Goal: Find specific page/section

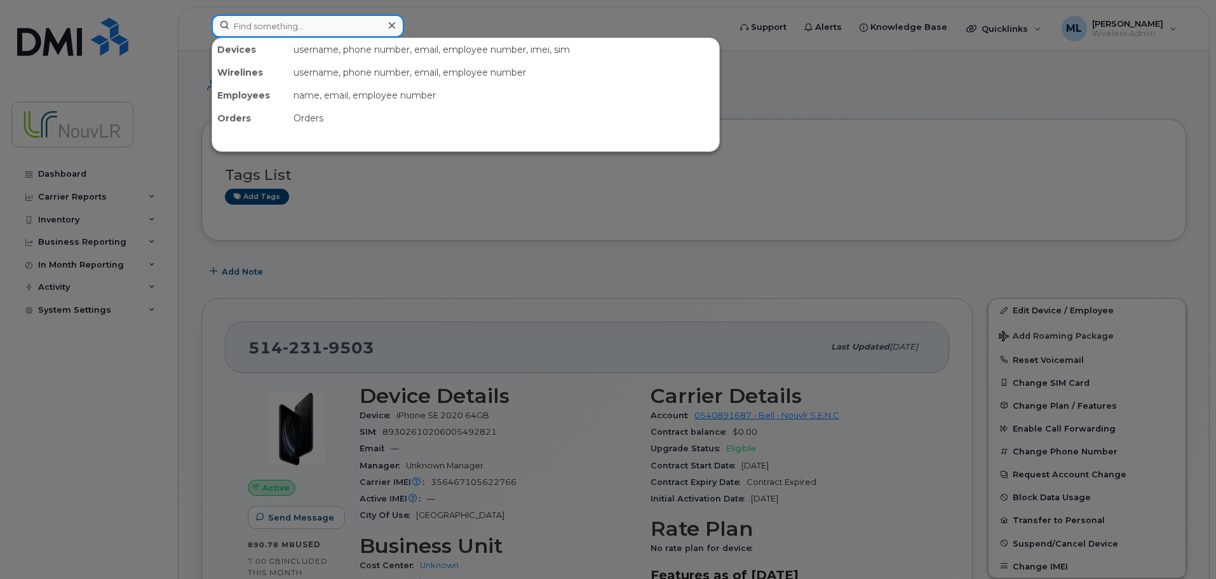
click at [278, 23] on input at bounding box center [308, 26] width 193 height 23
paste input "Waheed"
type input "Waheed"
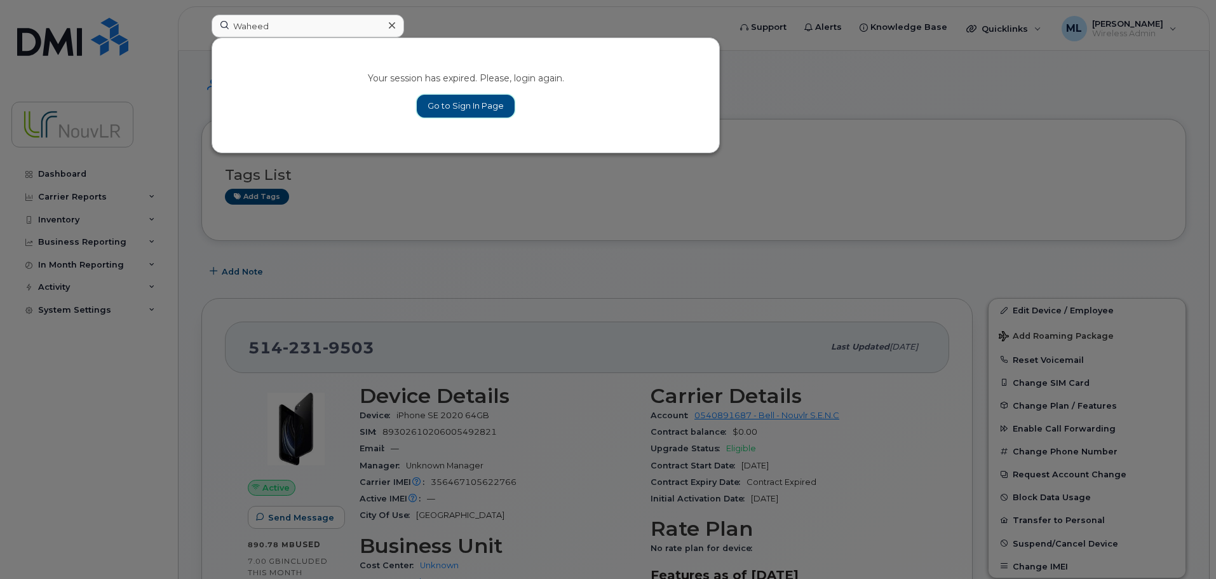
click at [442, 106] on link "Go to Sign In Page" at bounding box center [466, 106] width 98 height 23
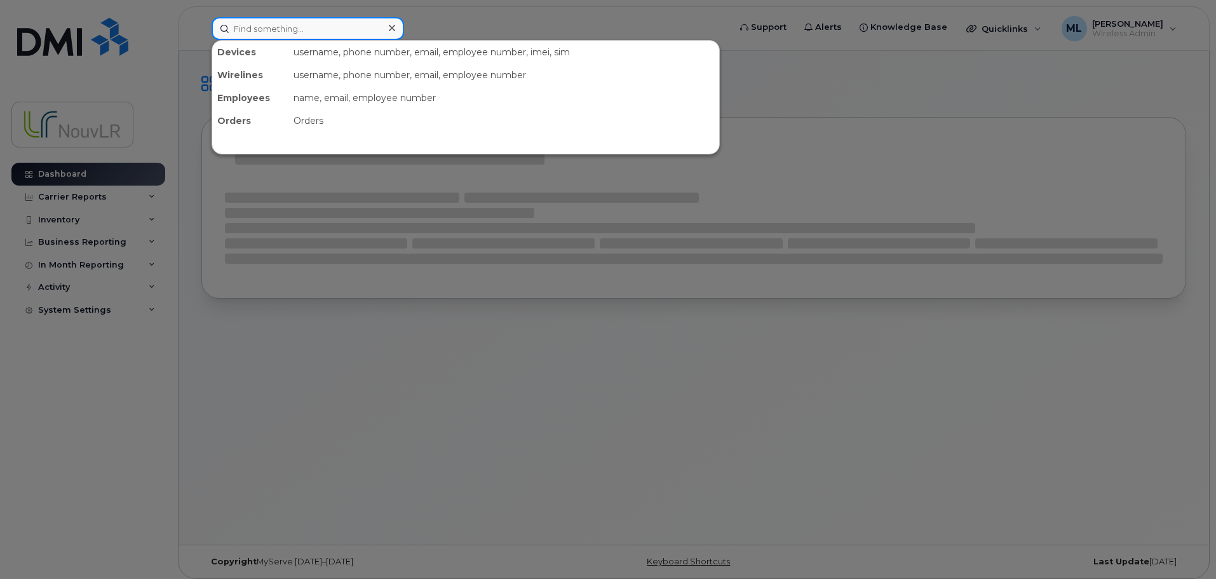
click at [260, 32] on input at bounding box center [308, 28] width 193 height 23
paste input "Waheed"
type input "Waheed"
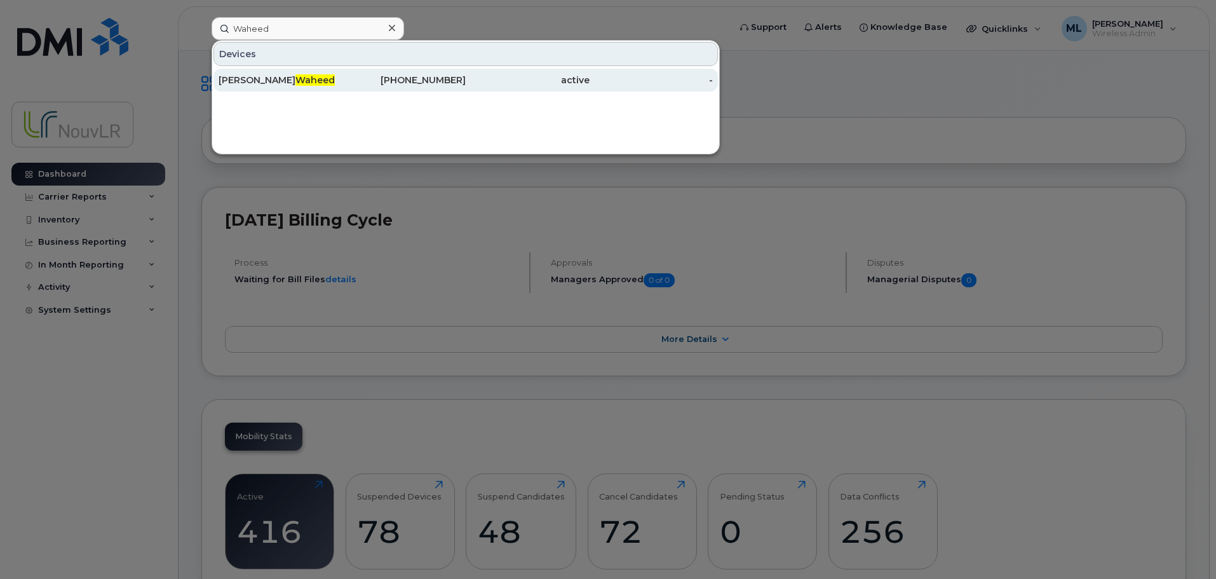
click at [310, 76] on div "Muhammad Aamar Waheed" at bounding box center [281, 80] width 124 height 13
